Goal: Register for event/course

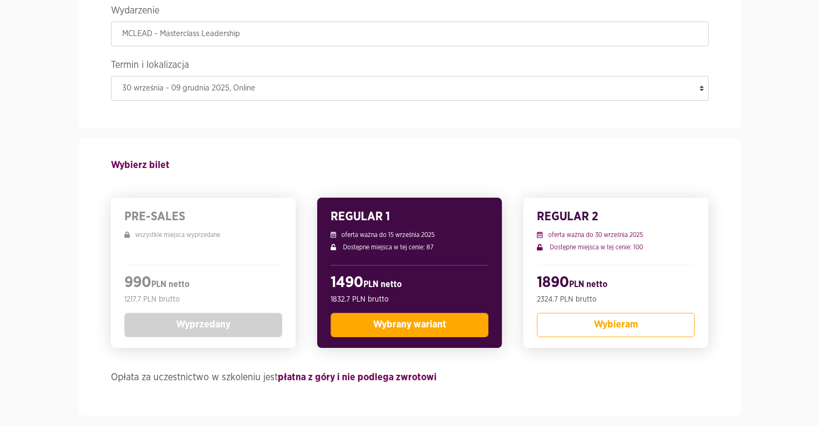
scroll to position [161, 0]
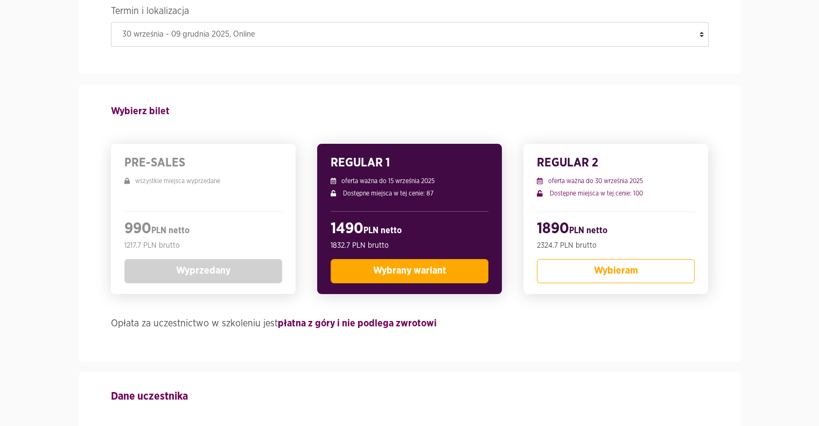
drag, startPoint x: 165, startPoint y: 182, endPoint x: 226, endPoint y: 185, distance: 60.9
click at [226, 185] on p "wszystkie miejsca wyprzedane" at bounding box center [203, 181] width 158 height 10
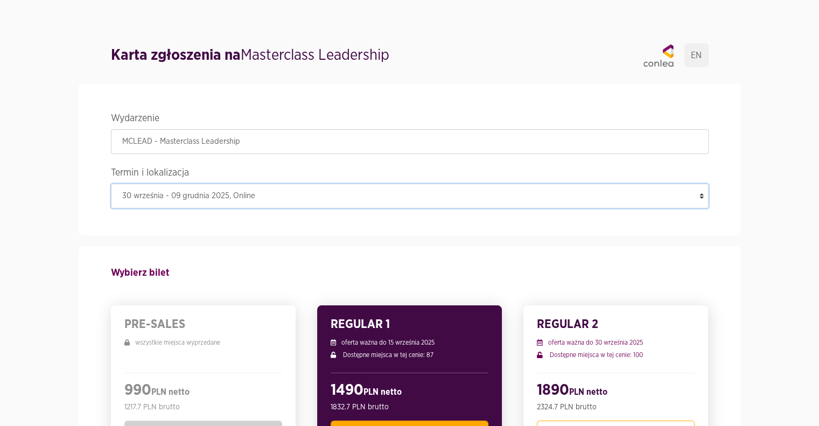
click at [185, 196] on select "[DATE] - [DATE] , Online" at bounding box center [410, 196] width 598 height 25
click at [180, 194] on select "[DATE] - [DATE] , Online" at bounding box center [410, 196] width 598 height 25
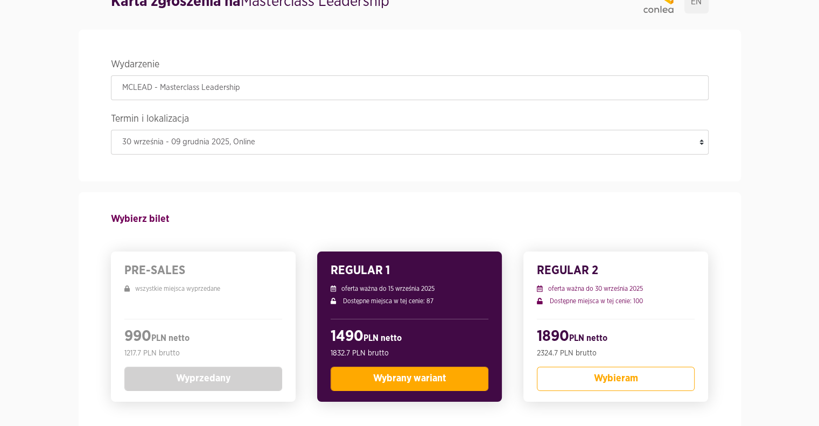
scroll to position [215, 0]
